Goal: Task Accomplishment & Management: Manage account settings

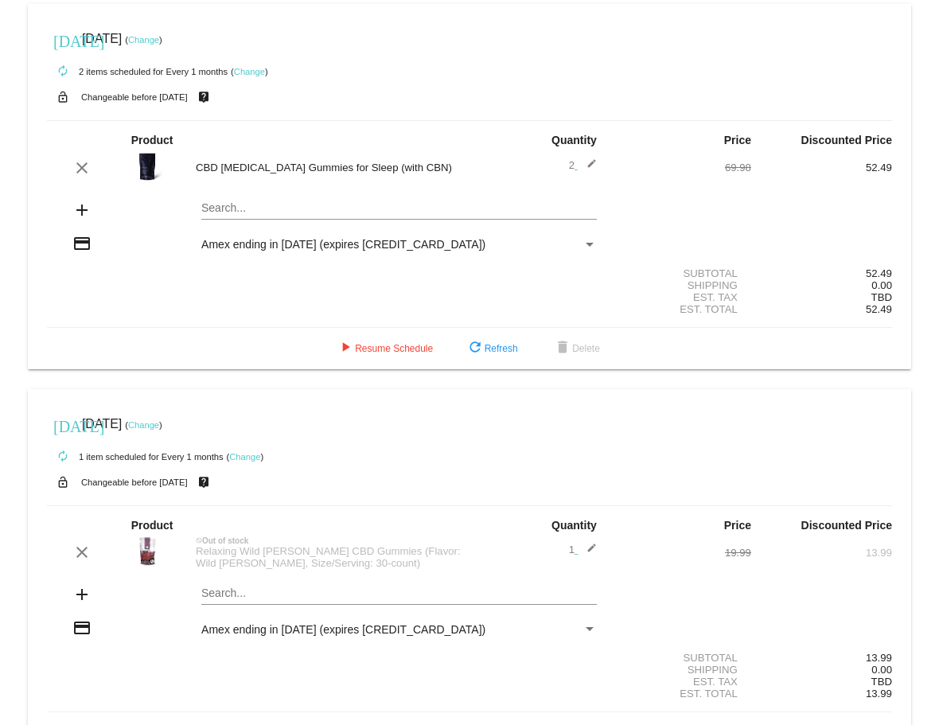
click at [574, 247] on div "Amex ending in [DATE] (expires [CREDIT_CARD_DATA])" at bounding box center [391, 244] width 381 height 13
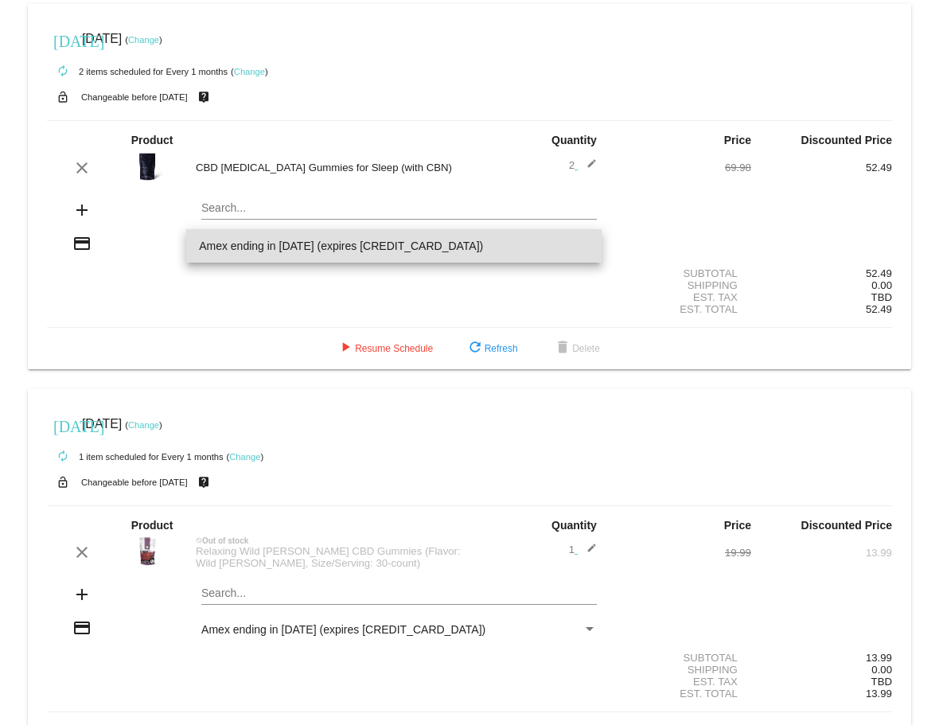
click at [360, 249] on span "Amex ending in [DATE] (expires [CREDIT_CARD_DATA])" at bounding box center [394, 245] width 390 height 33
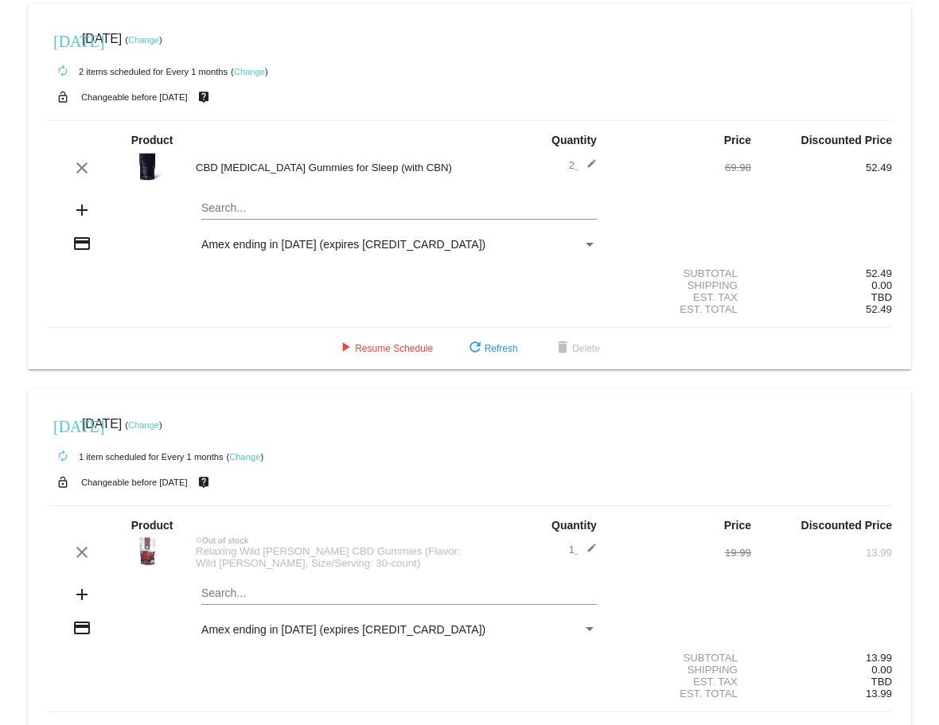
click at [586, 244] on div "Payment Method" at bounding box center [590, 245] width 8 height 4
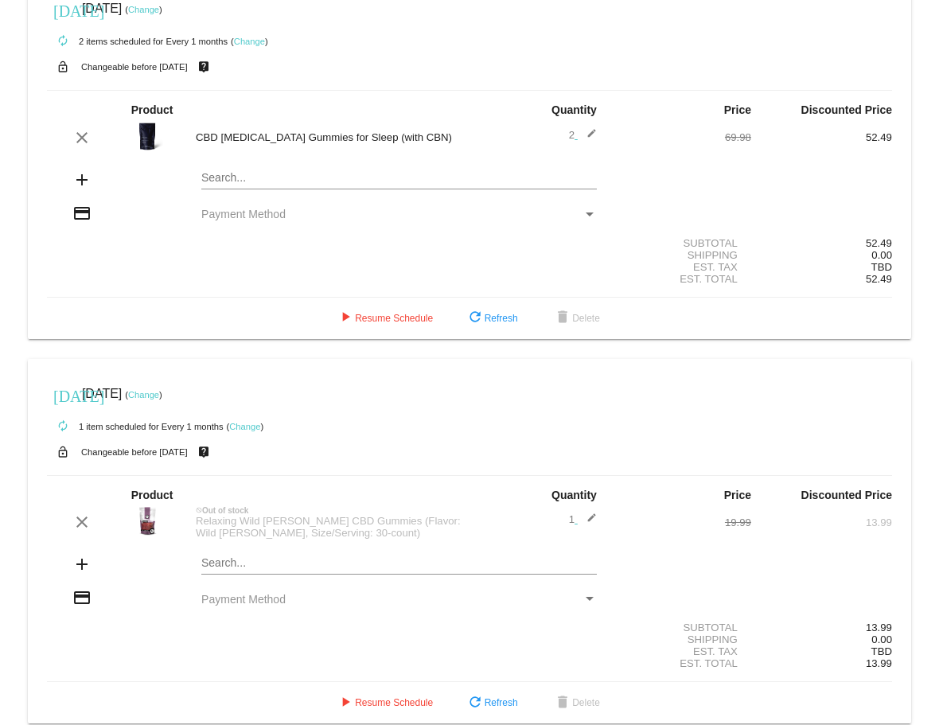
scroll to position [60, 0]
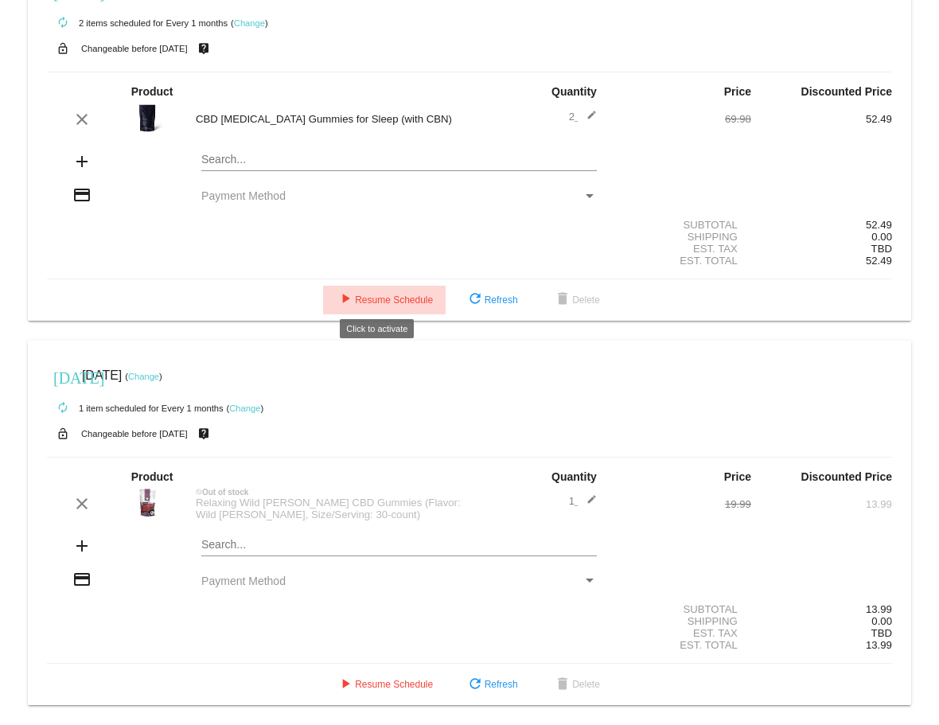
click at [392, 286] on button "play_arrow Resume Schedule" at bounding box center [384, 300] width 123 height 29
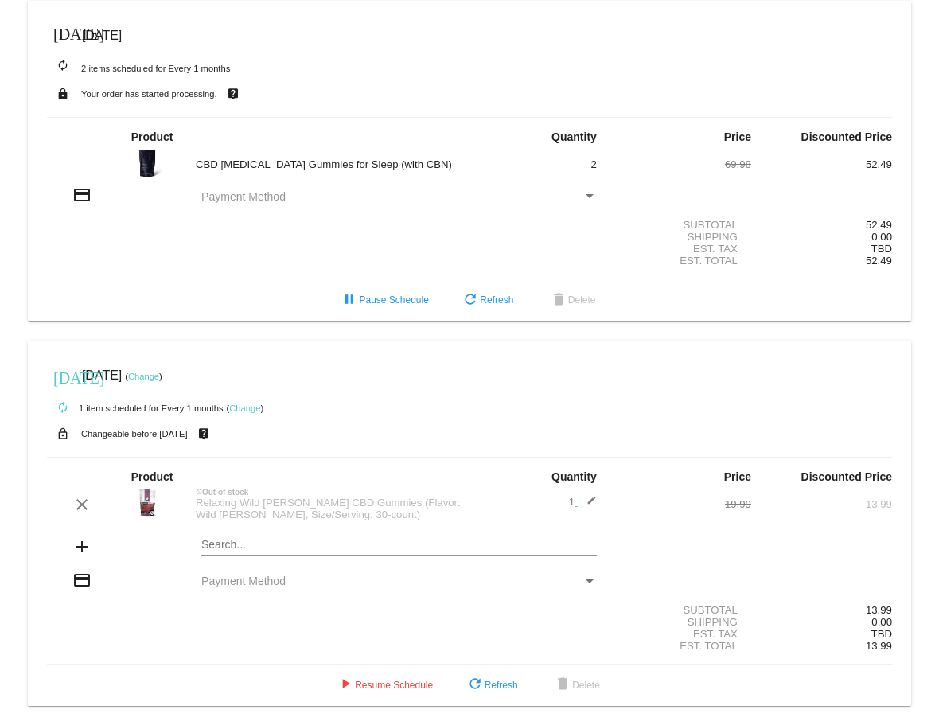
scroll to position [0, 0]
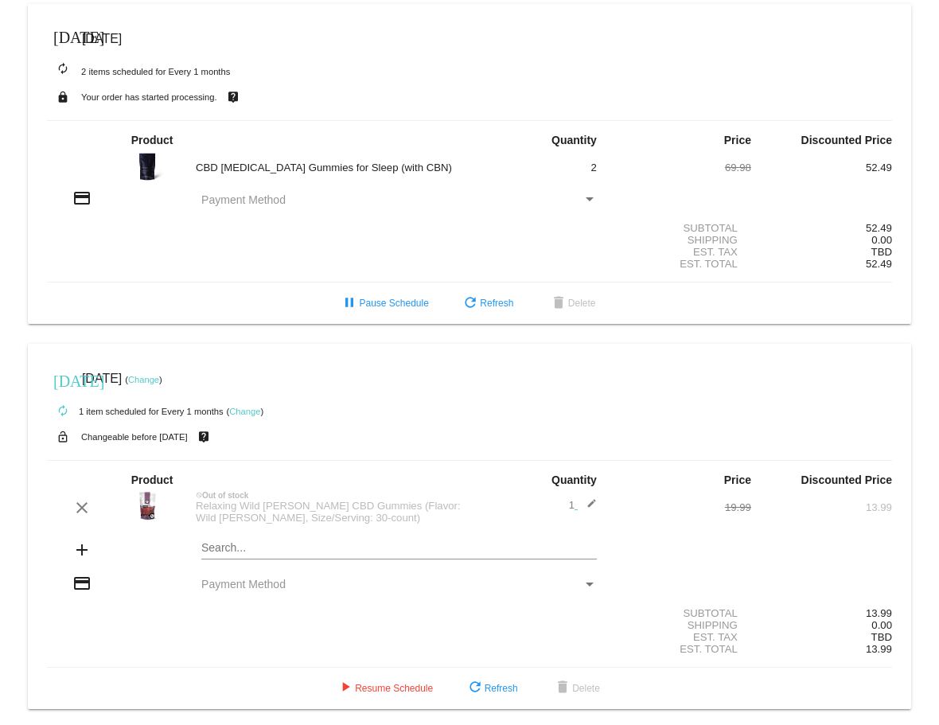
click at [142, 165] on img at bounding box center [147, 166] width 32 height 32
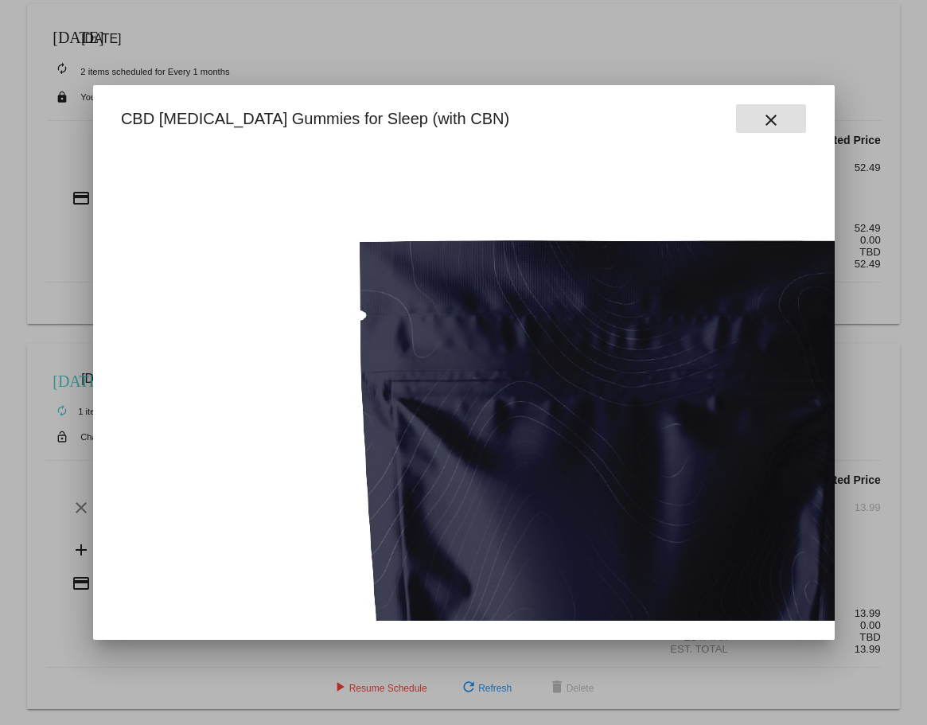
click at [787, 125] on button "close" at bounding box center [771, 118] width 70 height 29
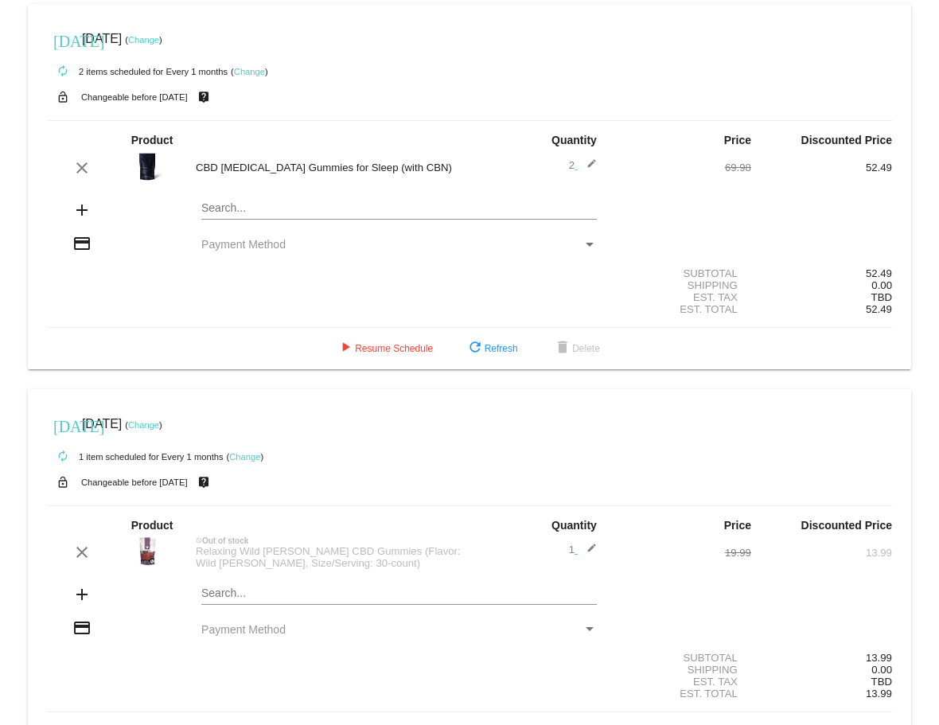
click at [159, 42] on link "Change" at bounding box center [143, 40] width 31 height 10
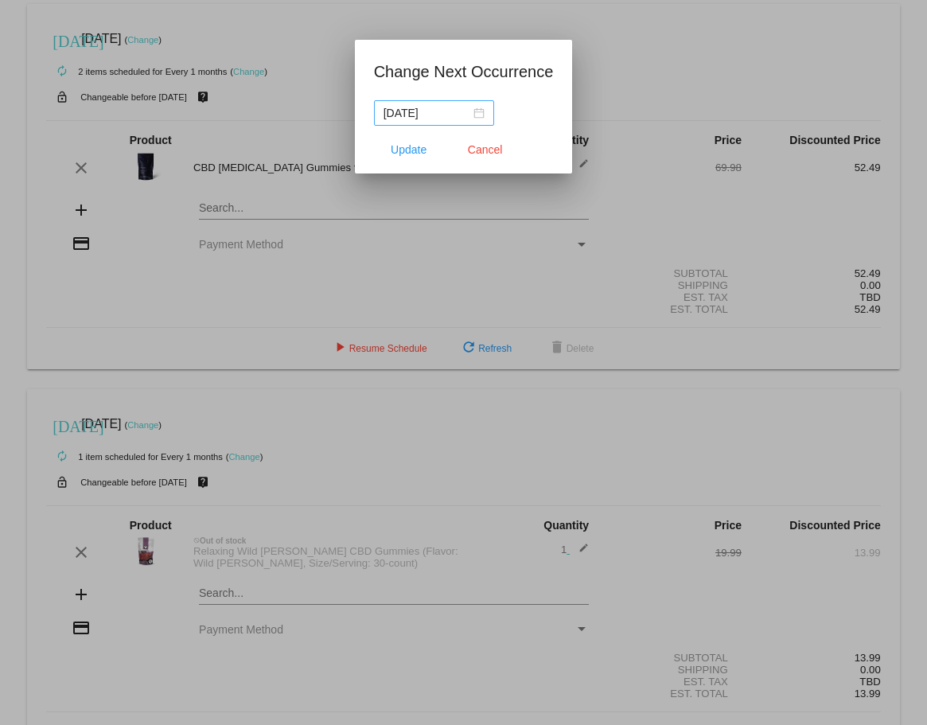
click at [477, 111] on div "[DATE]" at bounding box center [433, 113] width 101 height 18
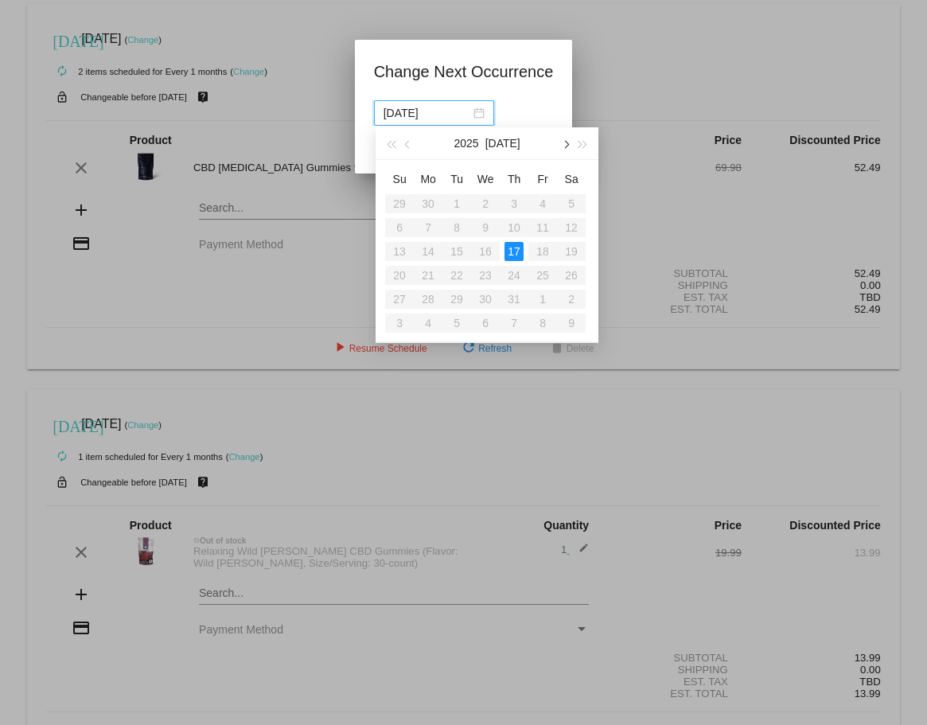
click at [562, 146] on span "button" at bounding box center [566, 145] width 8 height 8
click at [435, 274] on div "22" at bounding box center [427, 275] width 19 height 19
type input "[DATE]"
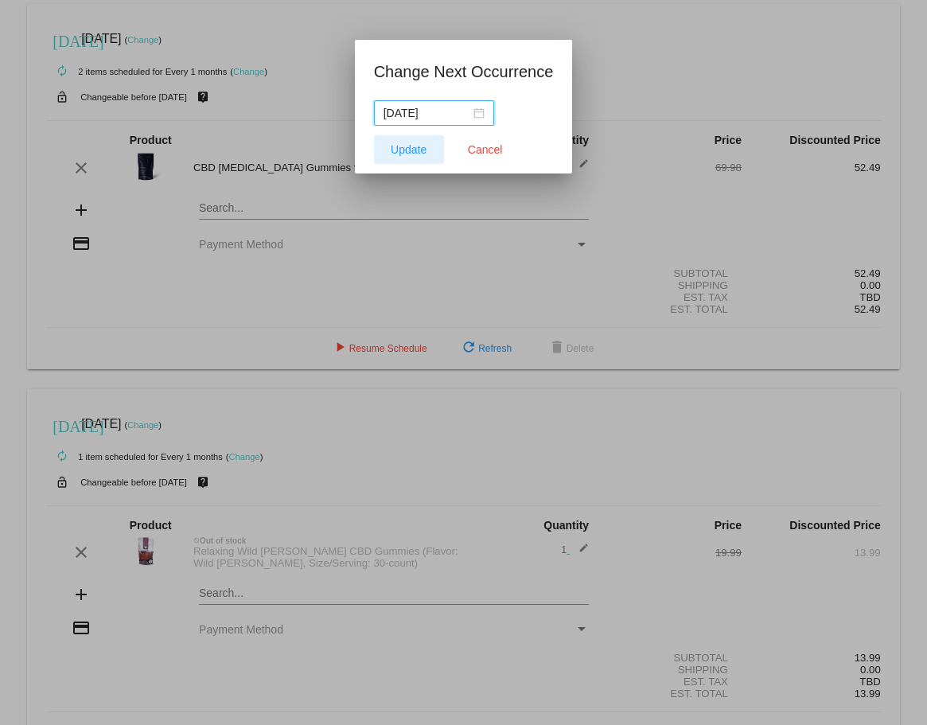
click at [399, 139] on button "Update" at bounding box center [409, 149] width 70 height 29
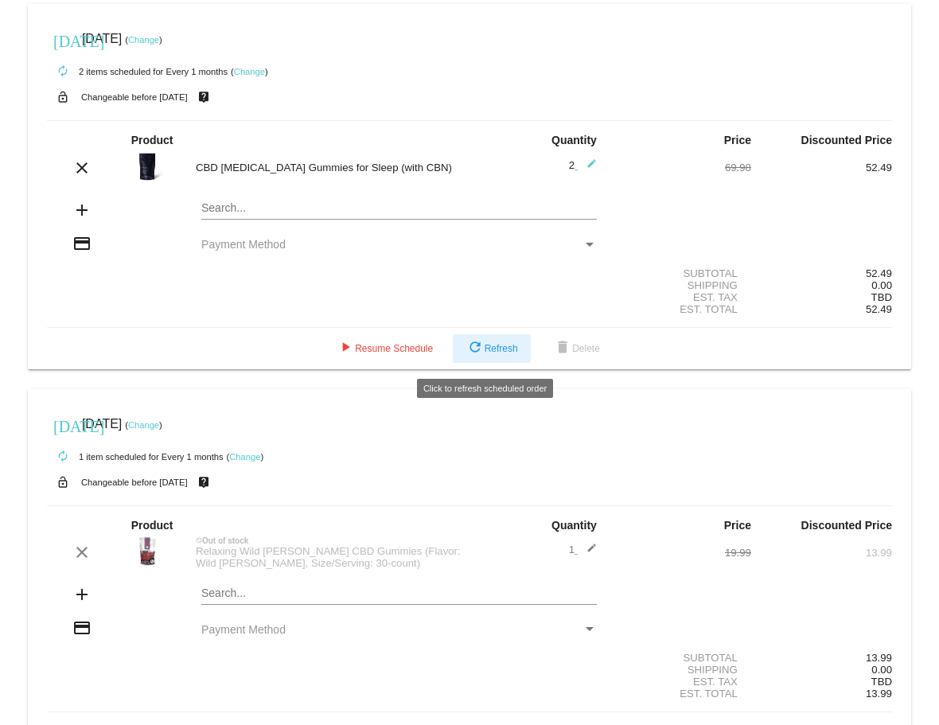
click at [488, 347] on button "refresh Refresh" at bounding box center [492, 348] width 78 height 29
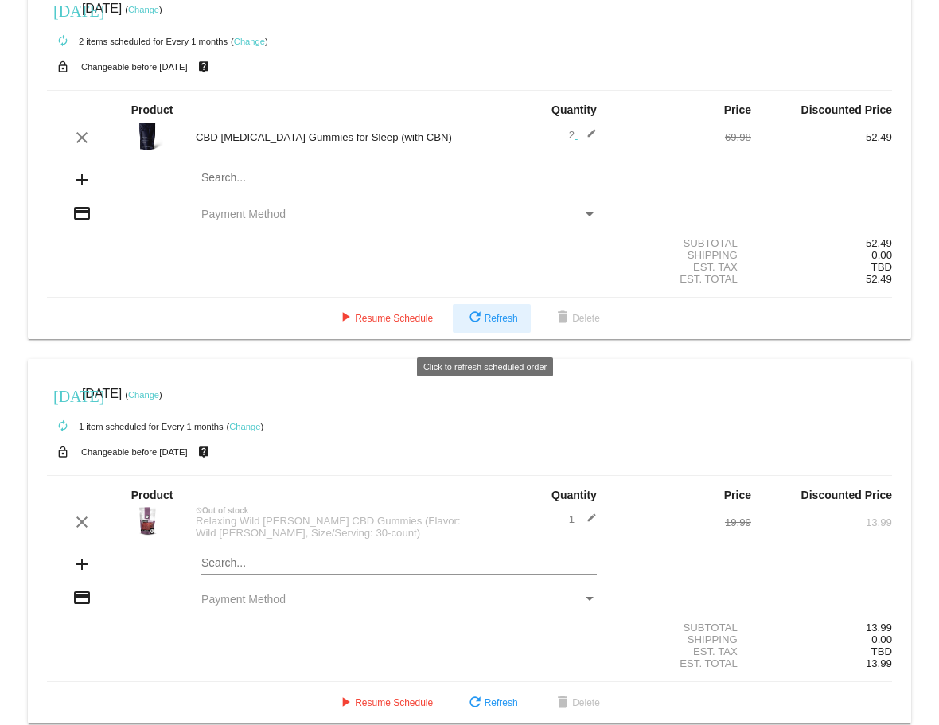
scroll to position [60, 0]
